Goal: Complete application form

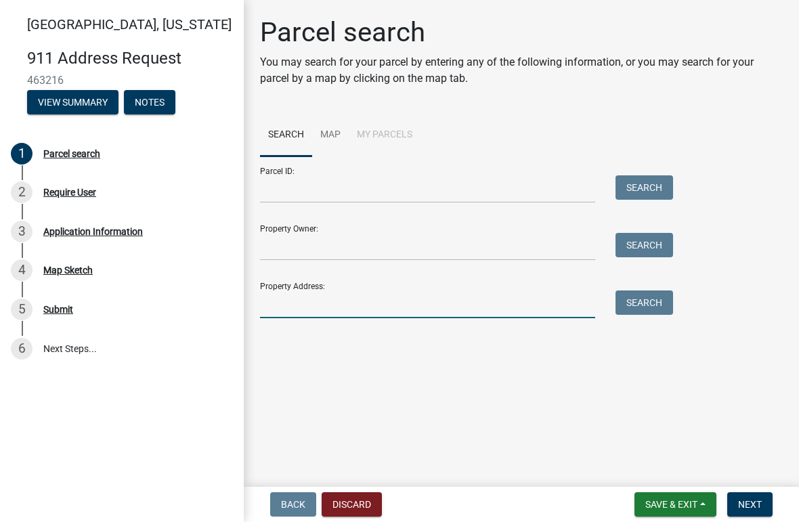
click at [356, 307] on input "Property Address:" at bounding box center [427, 304] width 335 height 28
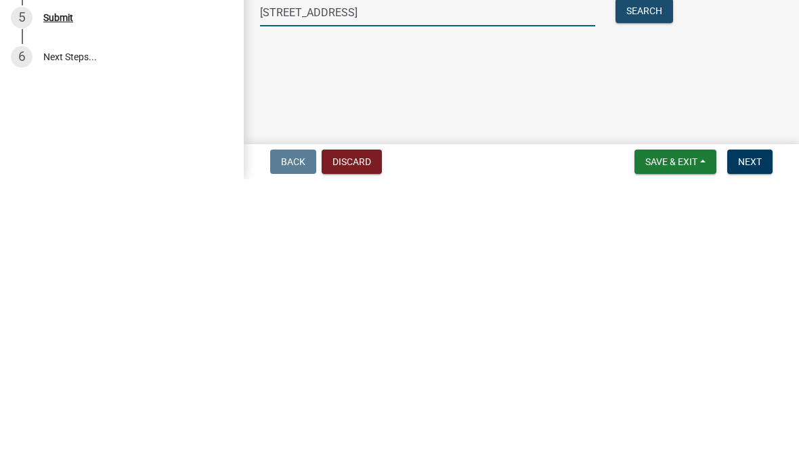
type input "[STREET_ADDRESS]"
click at [658, 290] on button "Search" at bounding box center [644, 302] width 58 height 24
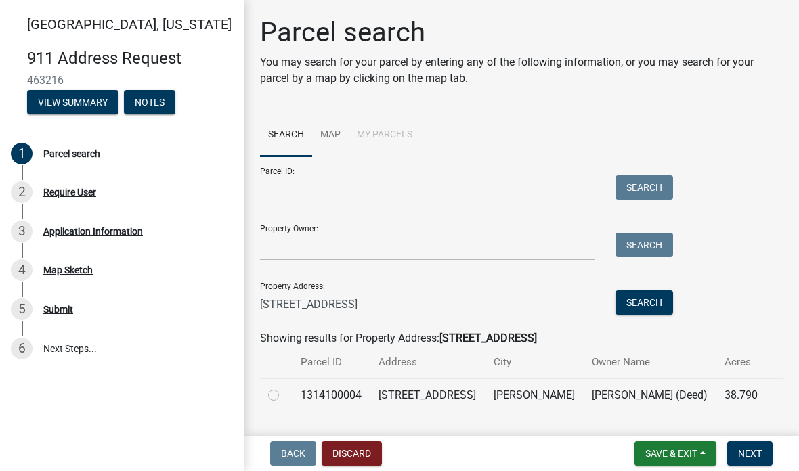
click at [727, 398] on td "38.790" at bounding box center [741, 394] width 50 height 33
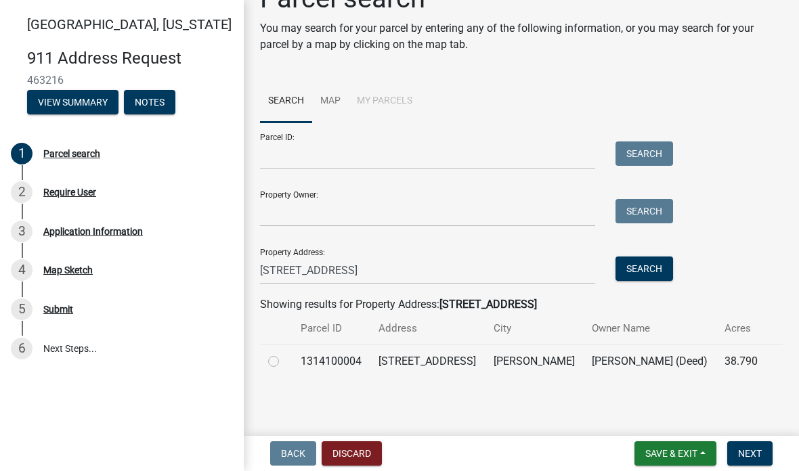
scroll to position [33, 0]
click at [284, 354] on label at bounding box center [284, 354] width 0 height 0
click at [284, 363] on input "radio" at bounding box center [288, 358] width 9 height 9
radio input "true"
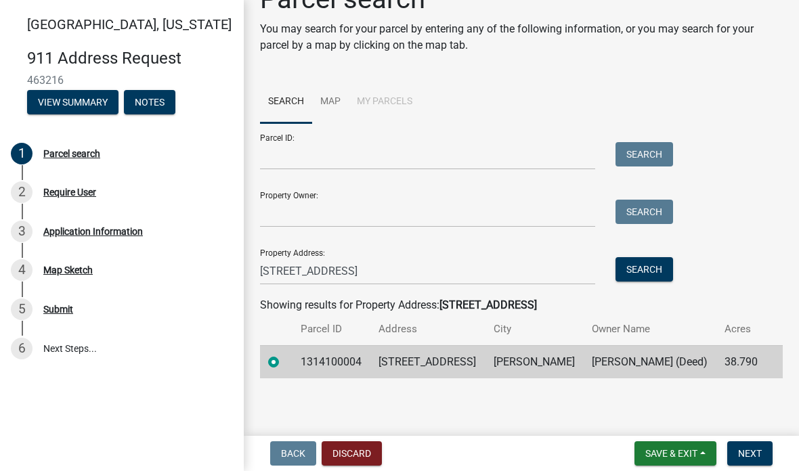
click at [761, 442] on button "Next" at bounding box center [749, 453] width 45 height 24
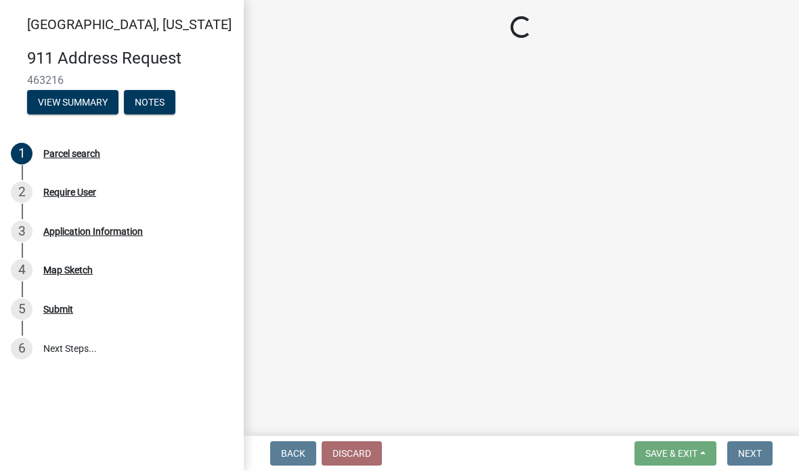
scroll to position [0, 0]
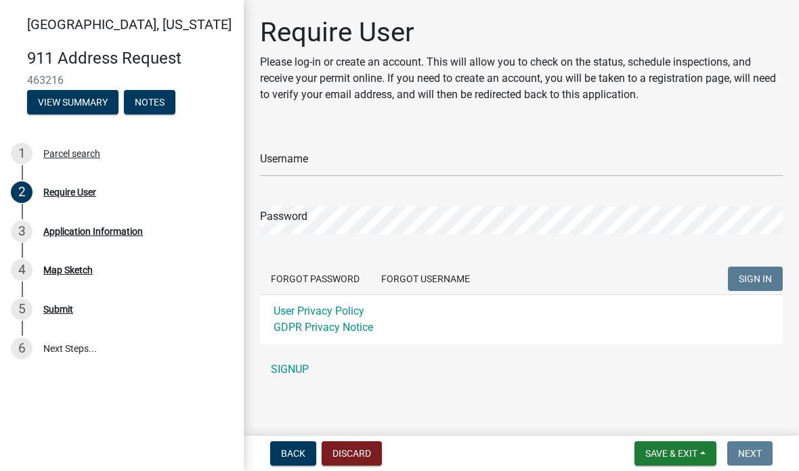
click at [363, 462] on button "Discard" at bounding box center [352, 453] width 60 height 24
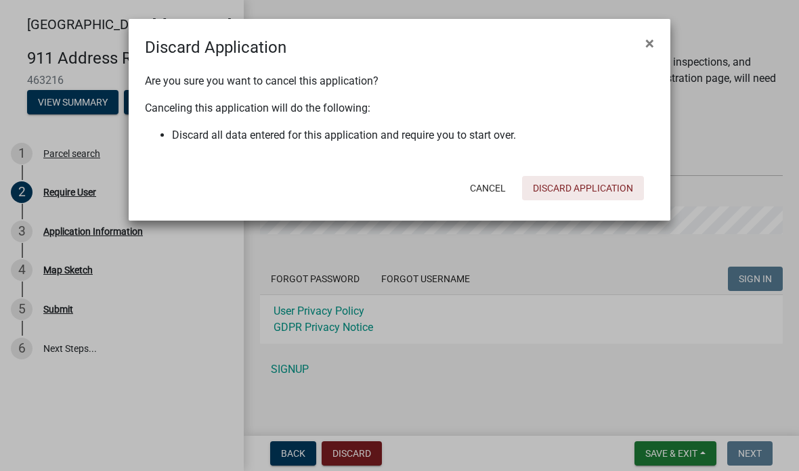
click at [601, 189] on button "Discard Application" at bounding box center [583, 188] width 122 height 24
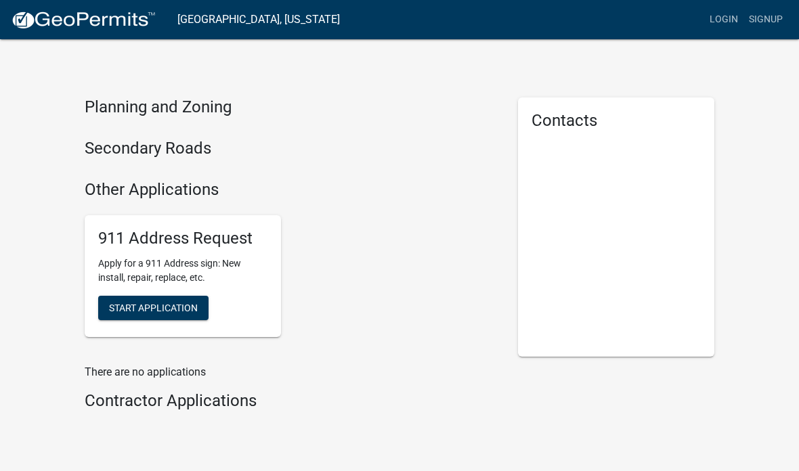
click at [188, 137] on div "Planning and Zoning Secondary Roads Other Applications 911 Address Request Appl…" at bounding box center [291, 222] width 413 height 250
